Goal: Participate in discussion: Engage in conversation with other users on a specific topic

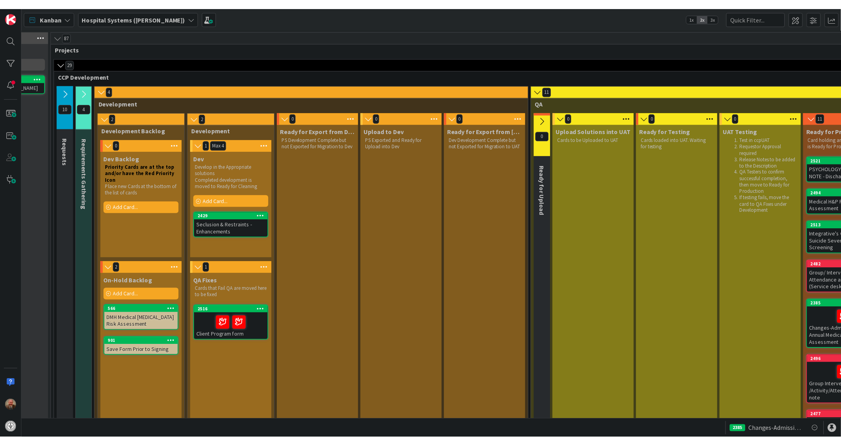
scroll to position [0, 88]
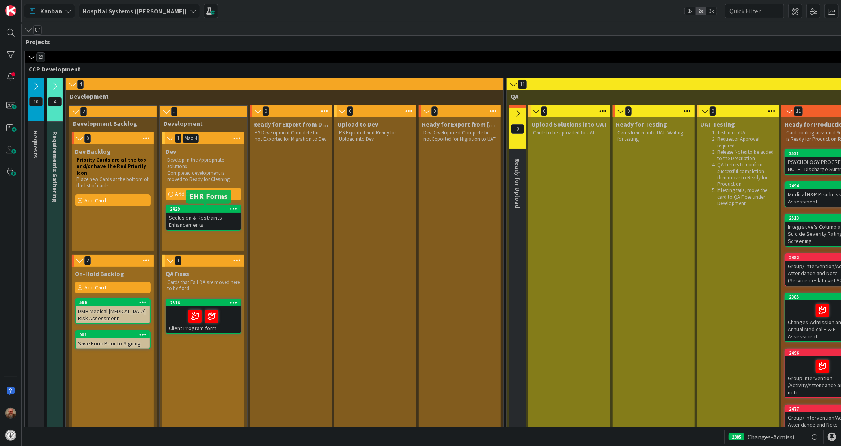
click at [193, 209] on div "2429" at bounding box center [205, 209] width 71 height 6
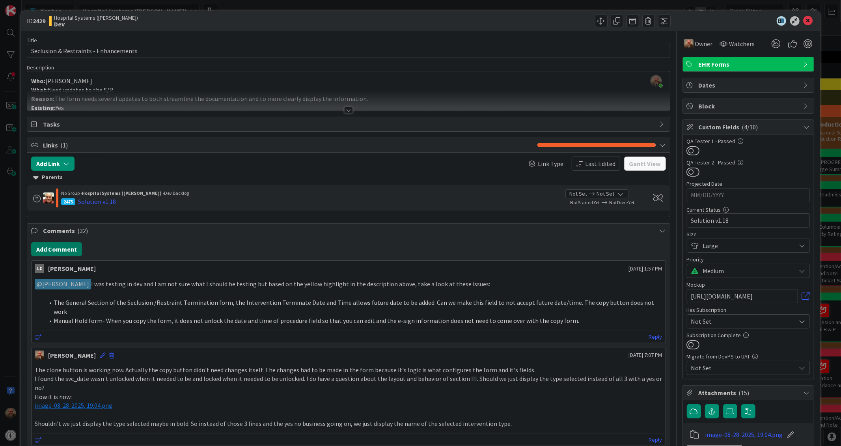
click at [57, 245] on button "Add Comment" at bounding box center [56, 249] width 51 height 14
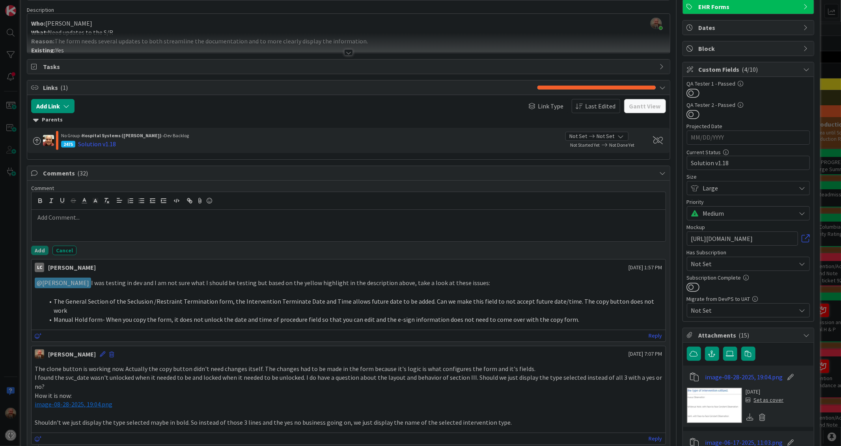
scroll to position [58, 0]
drag, startPoint x: 573, startPoint y: 312, endPoint x: 56, endPoint y: 310, distance: 516.7
click at [56, 315] on li "Manual Hold form- When you copy the form, it does not unlock the date and time …" at bounding box center [353, 319] width 618 height 9
copy li "Manual Hold form- When you copy the form, it does not unlock the date and time …"
click at [82, 219] on p at bounding box center [348, 217] width 627 height 9
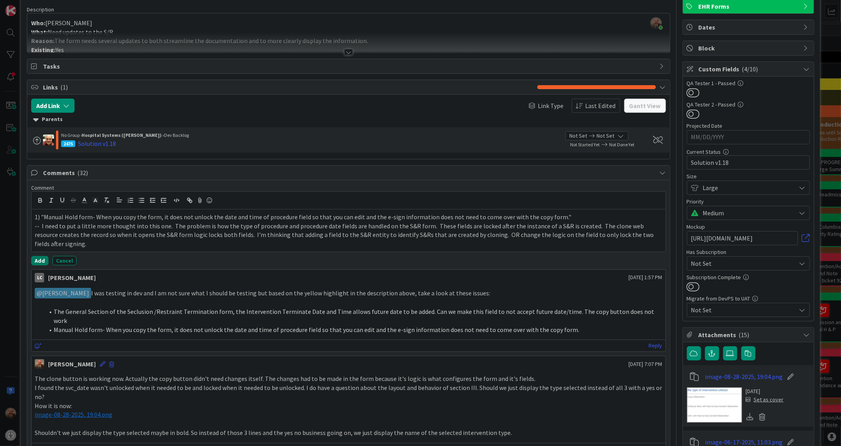
click at [35, 261] on button "Add" at bounding box center [39, 260] width 17 height 9
